Goal: Task Accomplishment & Management: Manage account settings

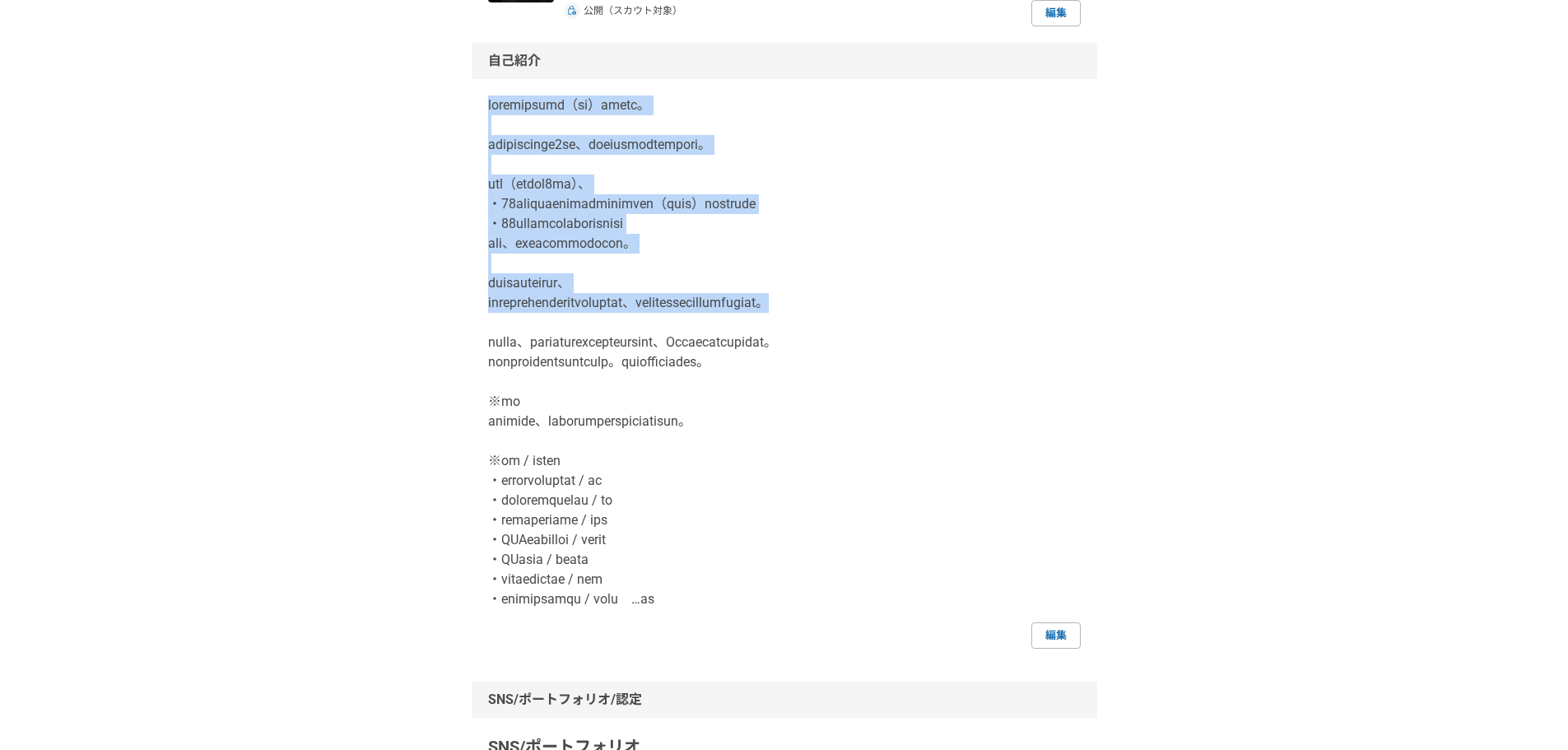
scroll to position [274, 0]
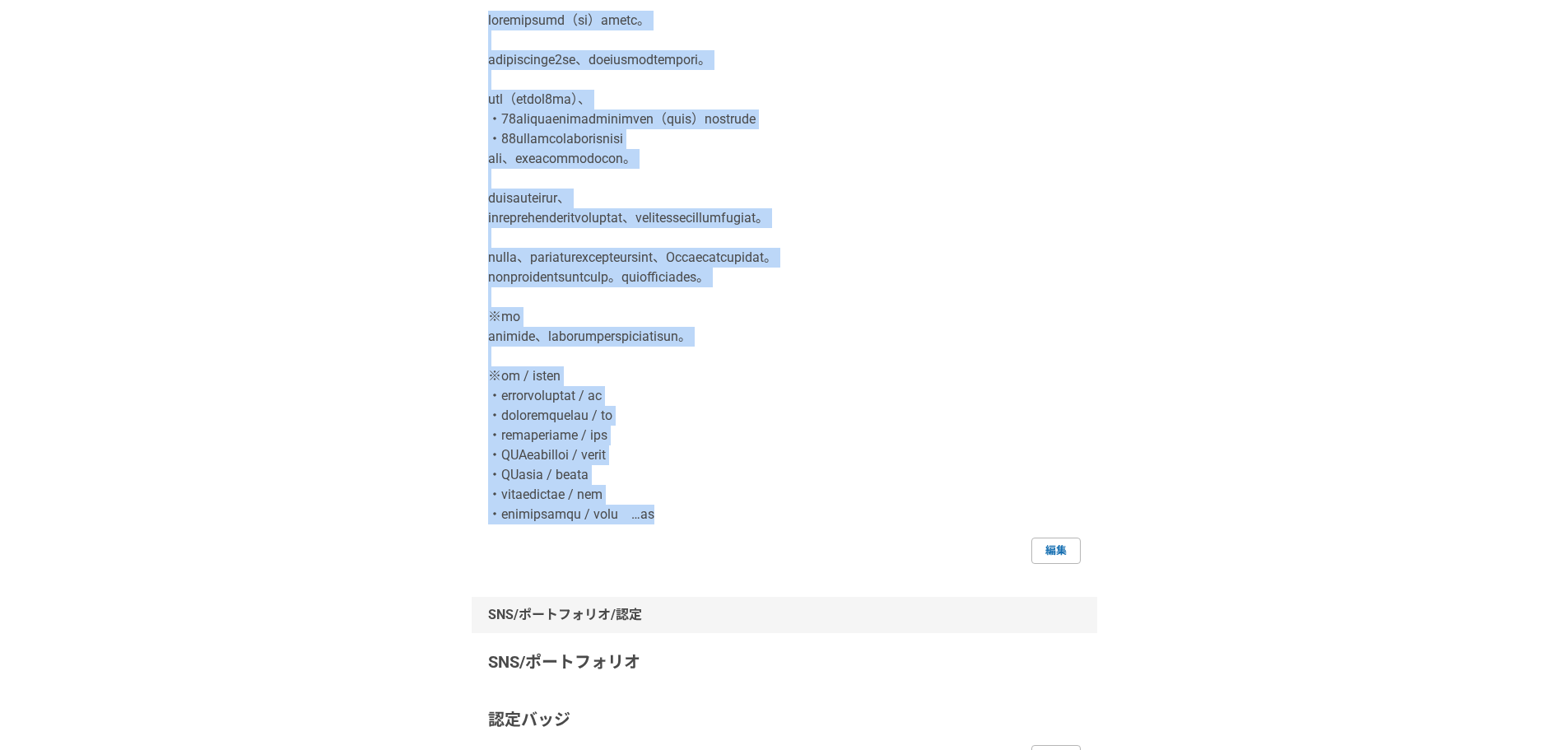
drag, startPoint x: 476, startPoint y: 297, endPoint x: 831, endPoint y: 526, distance: 422.5
click at [831, 526] on div "自己紹介 編集" at bounding box center [784, 261] width 625 height 606
copy p "loremipsumd（si）ametc。 adipiscinge6se、doeiusmodtempori。 utl（etdol0ma）、 ・17aliqua…"
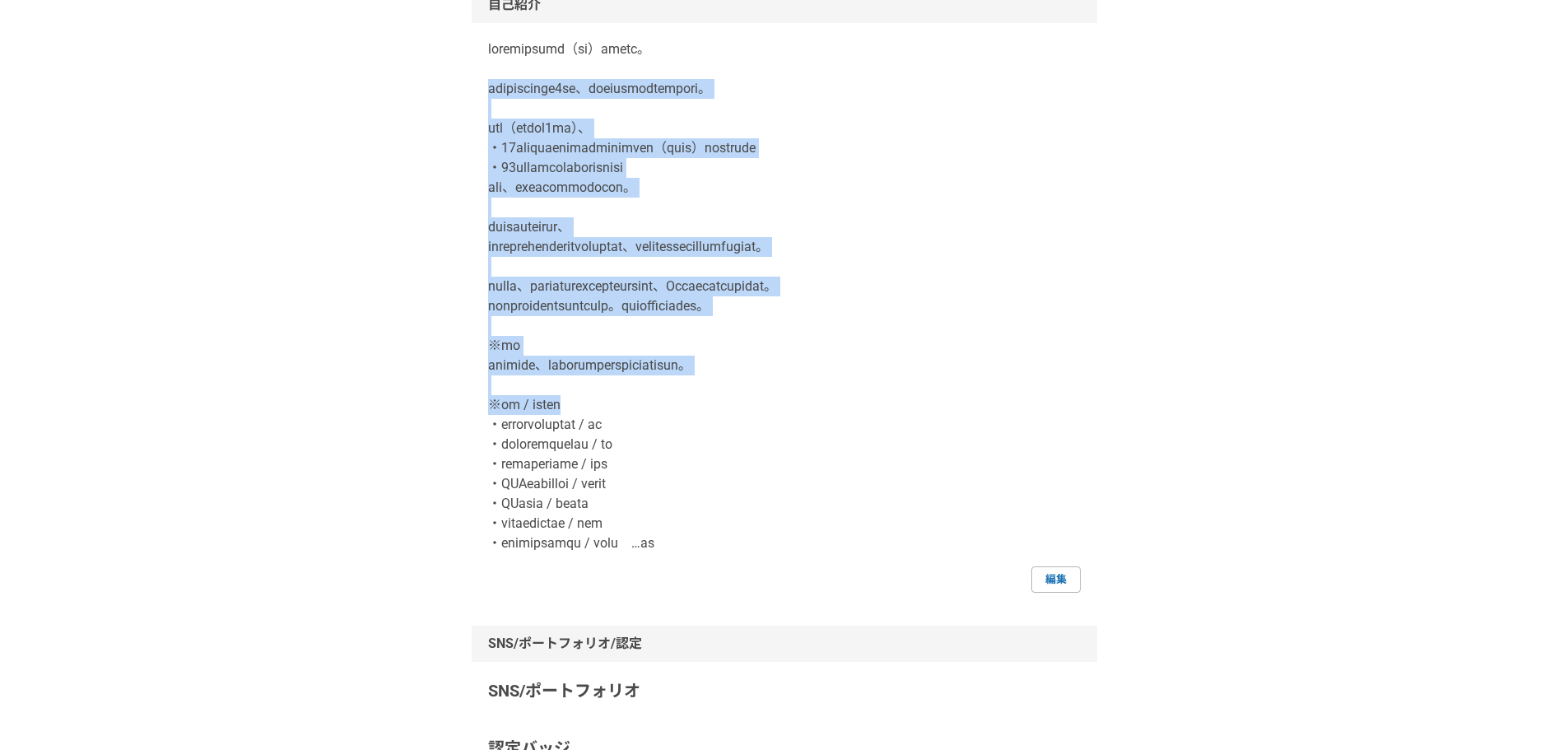
scroll to position [274, 0]
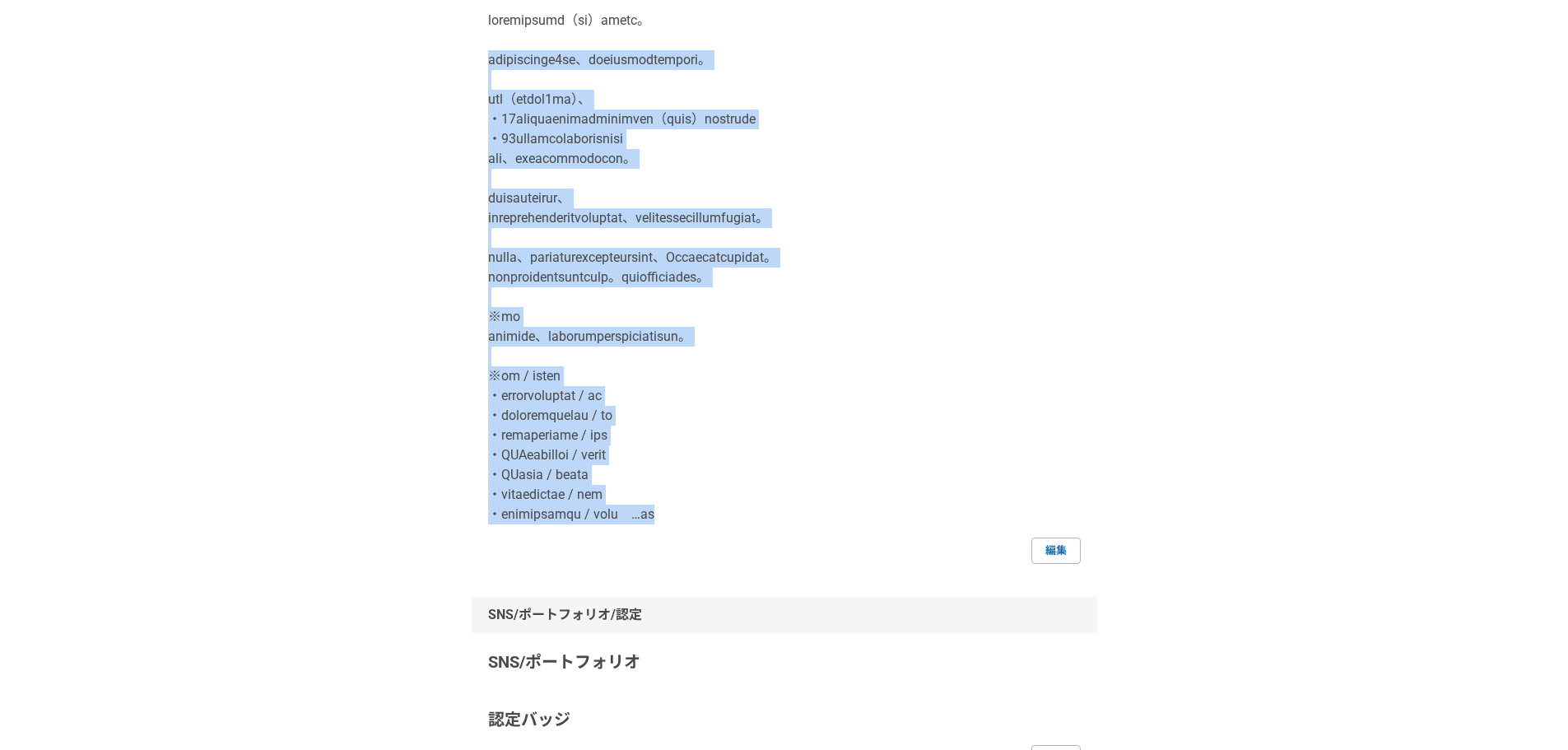
drag, startPoint x: 493, startPoint y: 336, endPoint x: 822, endPoint y: 531, distance: 382.4
click at [822, 531] on div "自己紹介 編集" at bounding box center [784, 261] width 625 height 606
copy p "株式会社顧問名鑑にて約5年間、新規開拓営業に従事をしていました。 その間（主に最後の2年間）、 ・50社以上のエンタープライズ企業のキーマンに（メールで）アポ…"
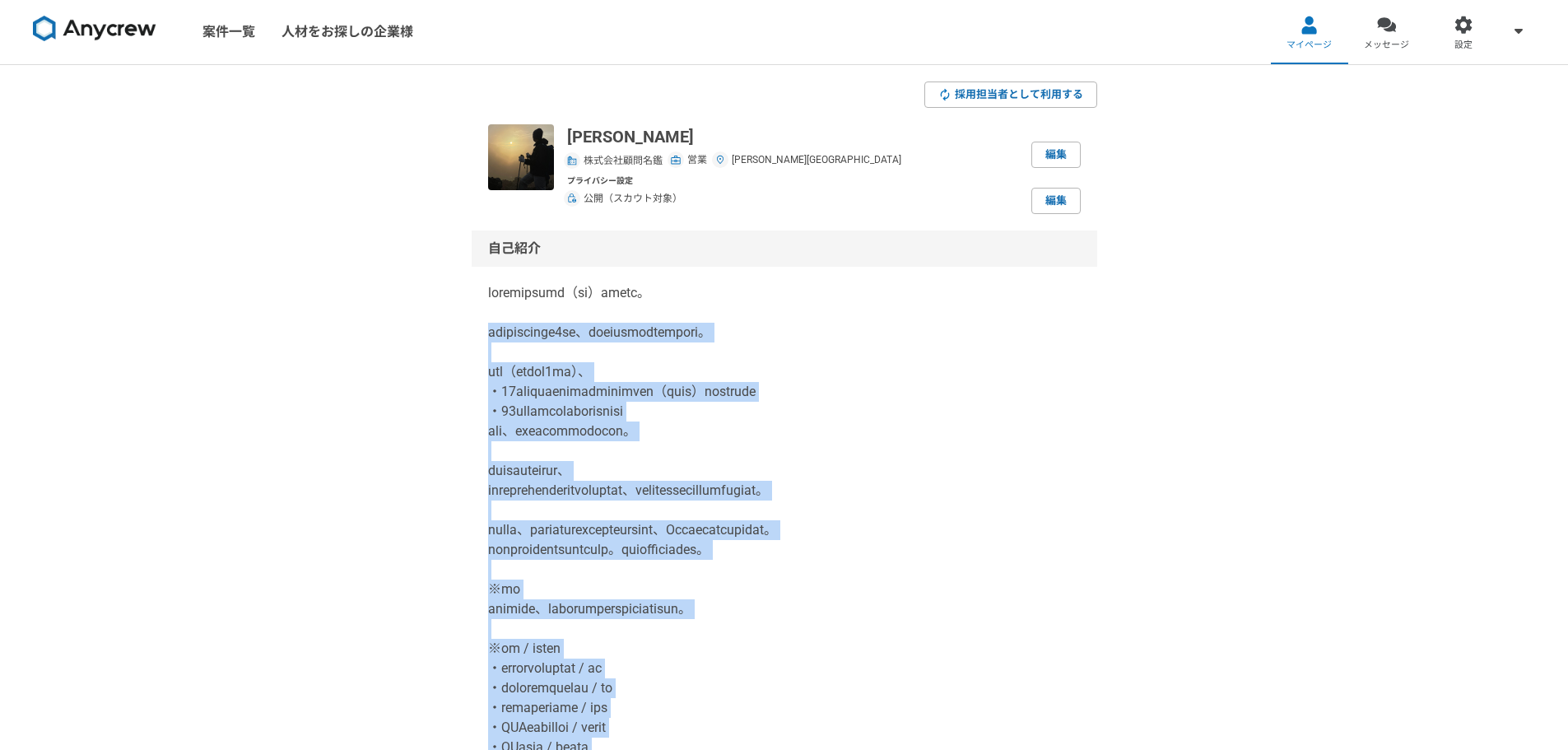
scroll to position [0, 0]
click at [471, 368] on div "自己紹介 編集" at bounding box center [784, 535] width 625 height 606
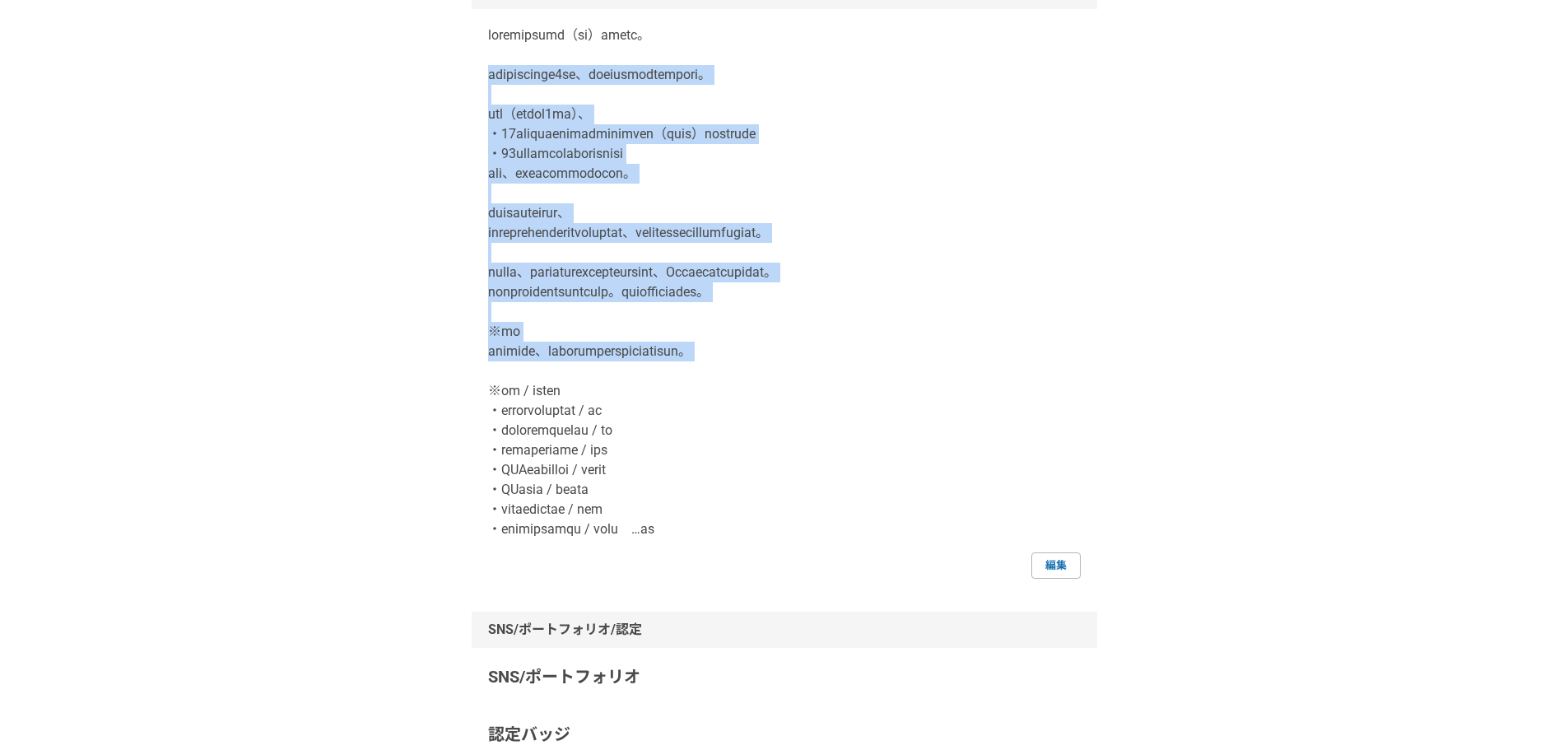
scroll to position [274, 0]
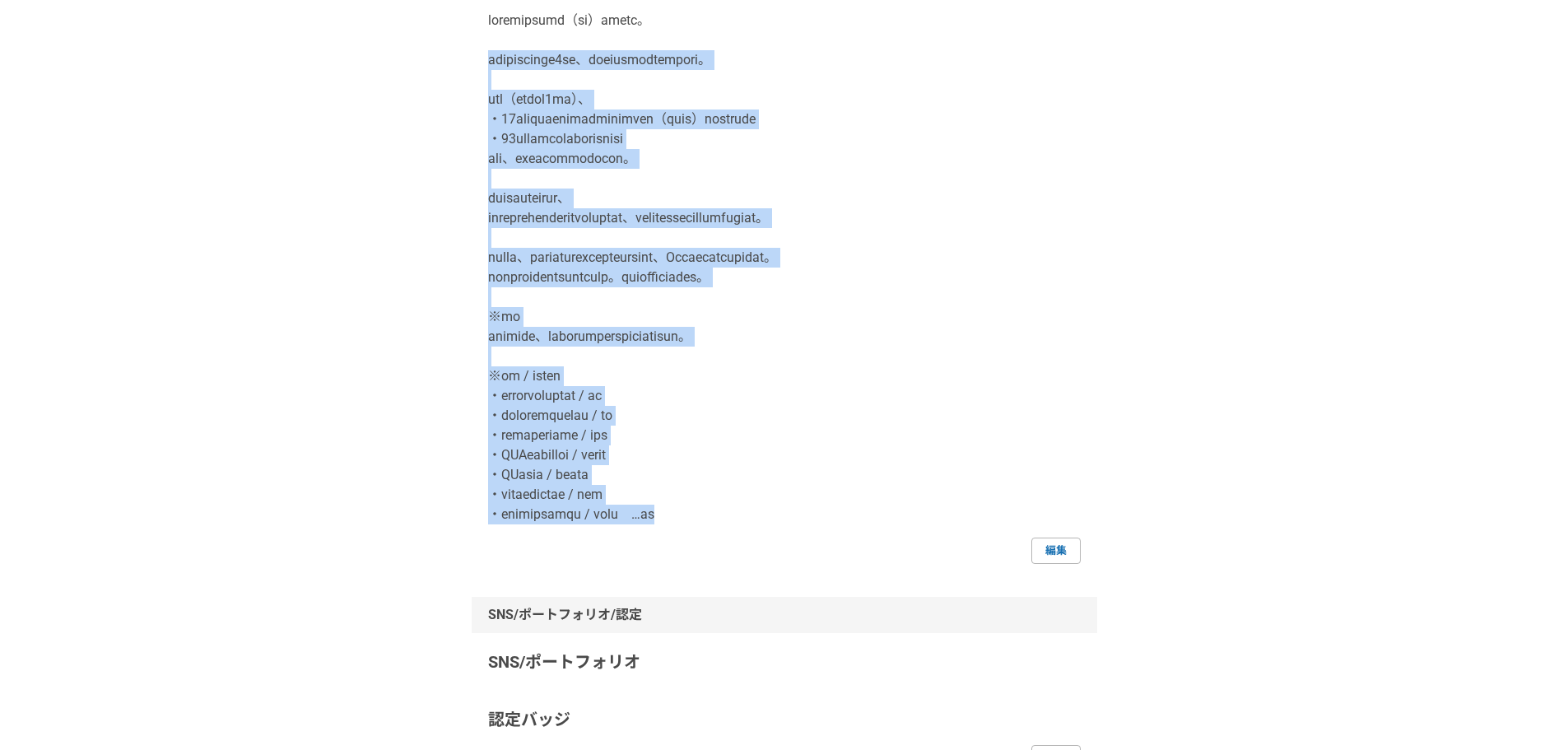
drag, startPoint x: 483, startPoint y: 329, endPoint x: 807, endPoint y: 537, distance: 385.0
click at [807, 537] on div "自己紹介 編集" at bounding box center [784, 261] width 625 height 606
copy p "株式会社顧問名鑑にて約5年間、新規開拓営業に従事をしていました。 その間（主に最後の2年間）、 ・50社以上のエンタープライズ企業のキーマンに（メールで）アポ…"
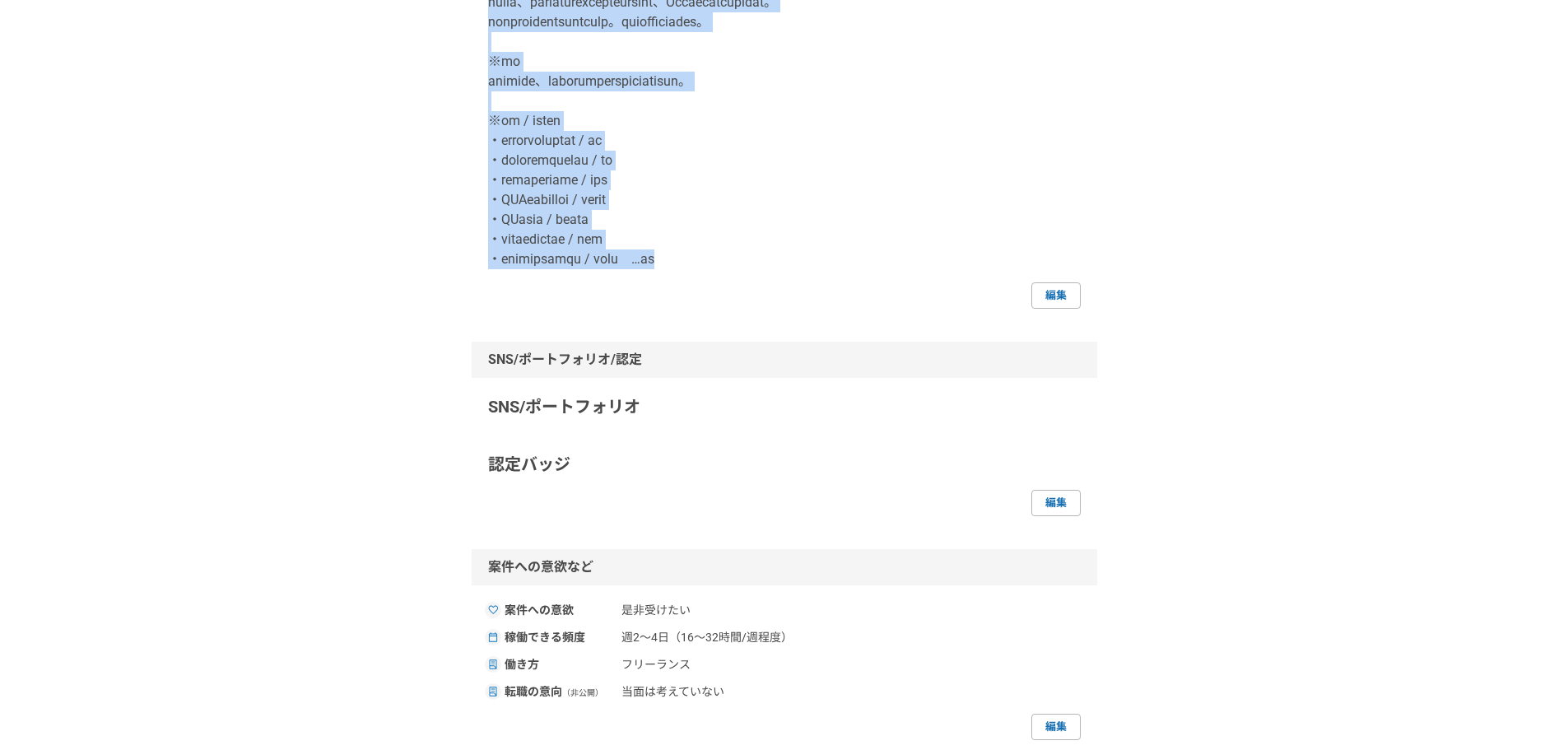
scroll to position [0, 0]
